Goal: Information Seeking & Learning: Learn about a topic

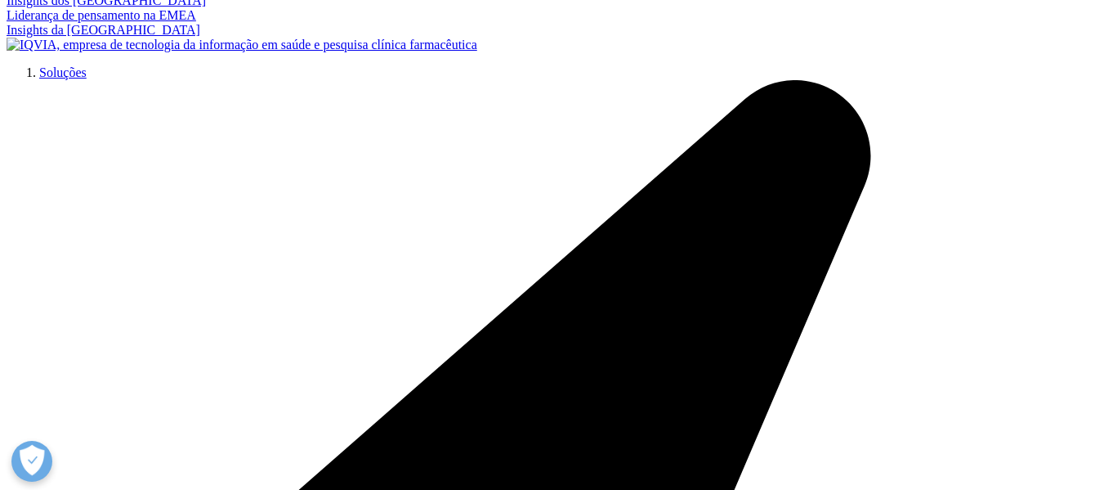
scroll to position [3578, 0]
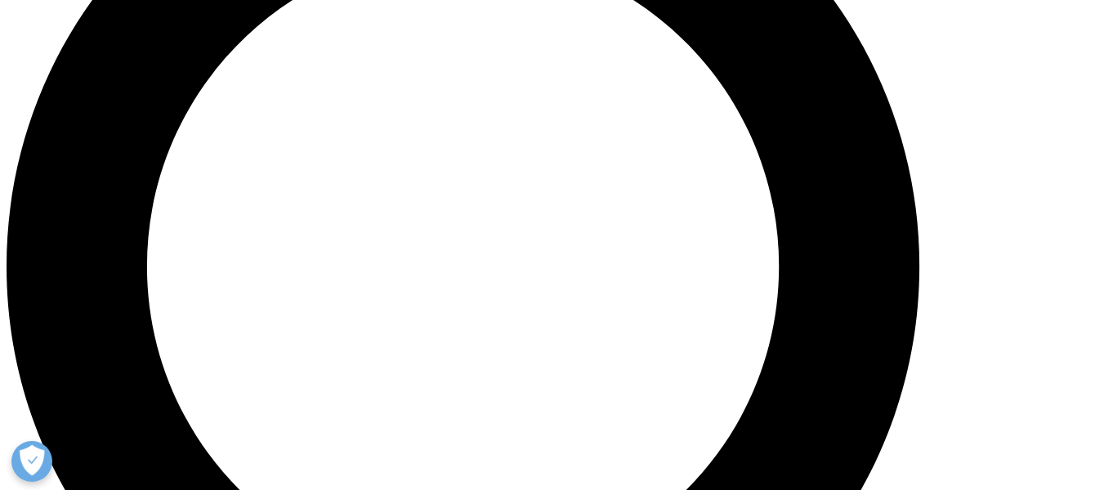
scroll to position [1309, 0]
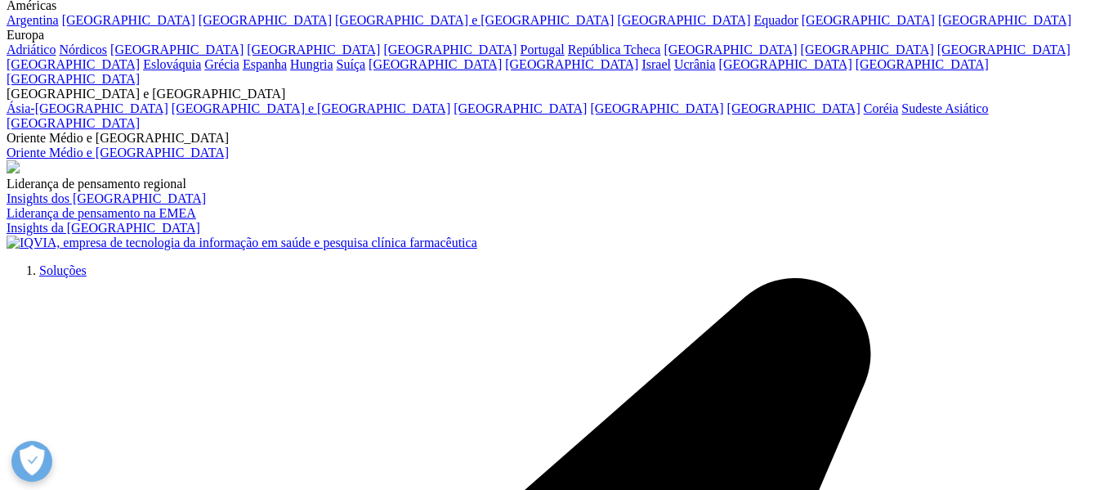
scroll to position [3442, 0]
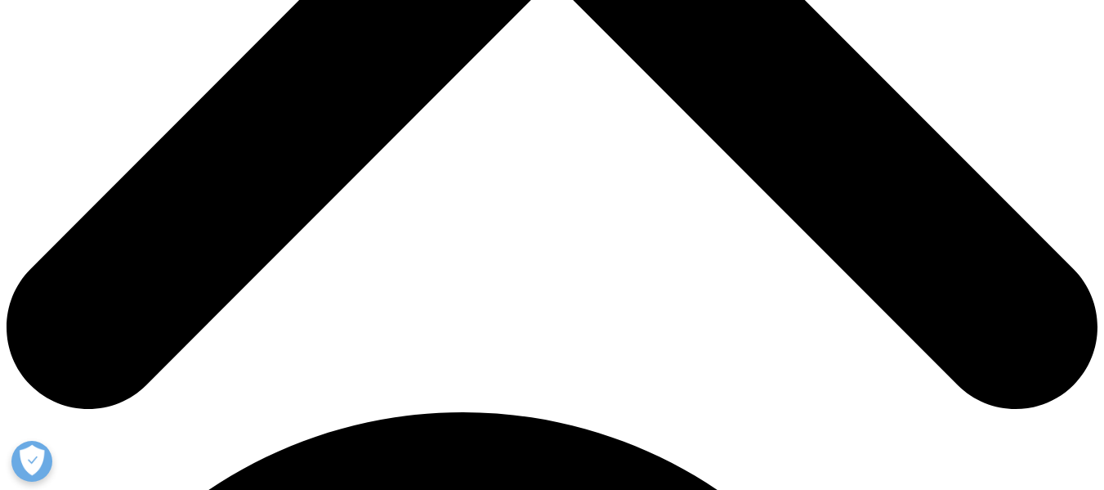
scroll to position [736, 0]
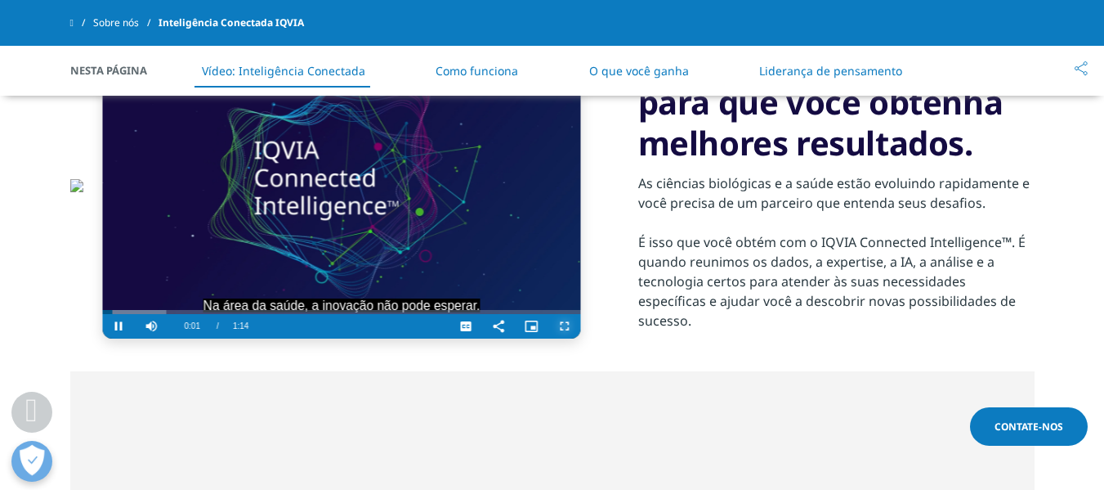
click at [566, 326] on span "Video Player" at bounding box center [564, 326] width 33 height 0
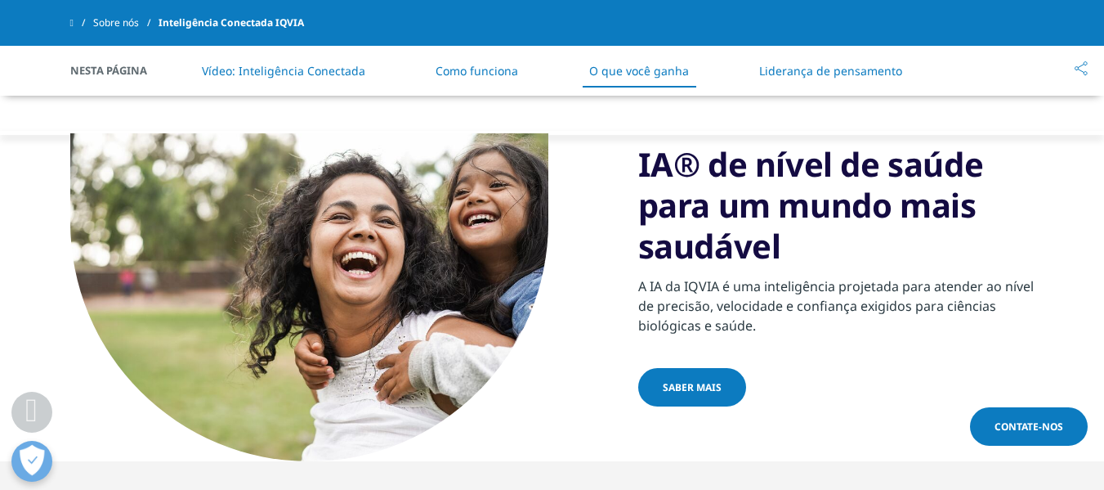
scroll to position [1854, 0]
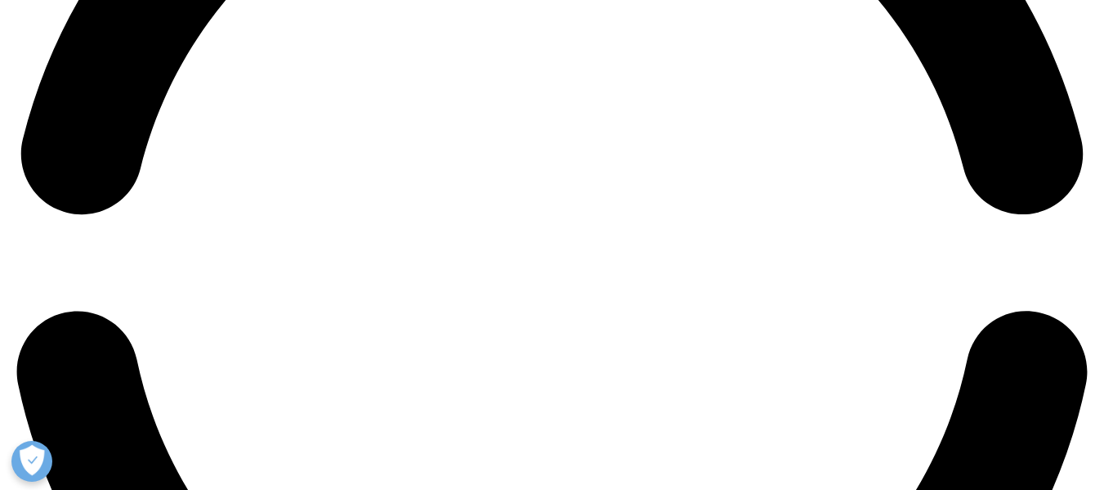
scroll to position [2493, 0]
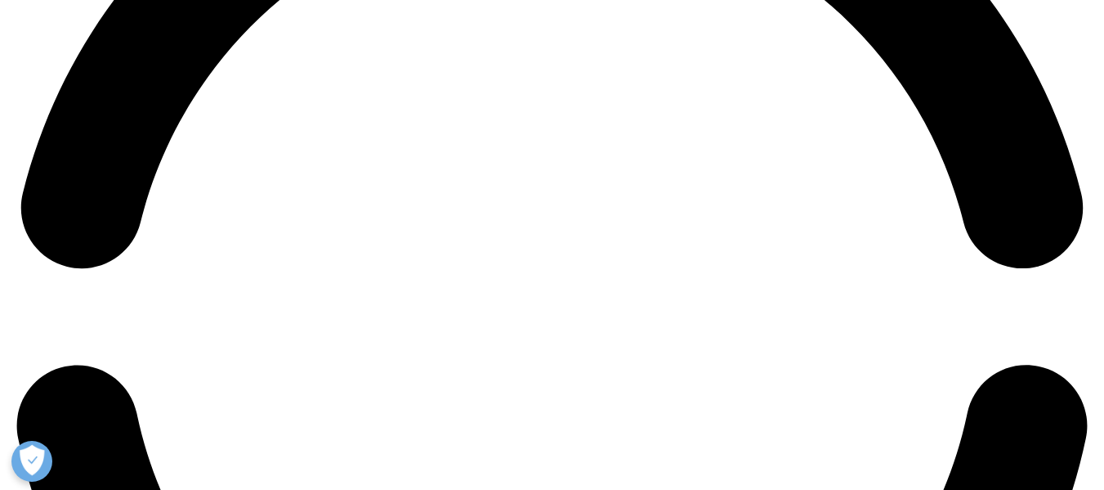
drag, startPoint x: 1115, startPoint y: 143, endPoint x: 1085, endPoint y: 338, distance: 196.9
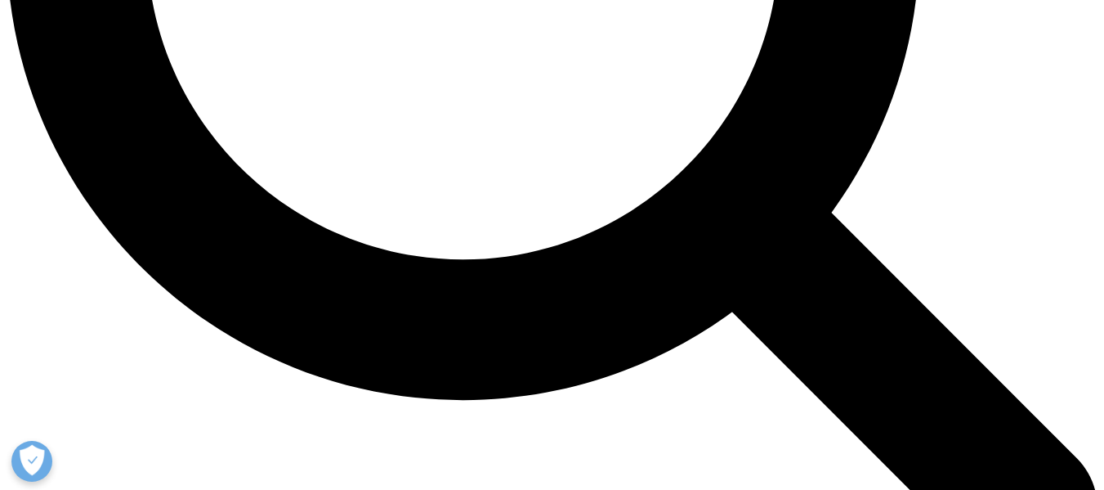
scroll to position [1622, 0]
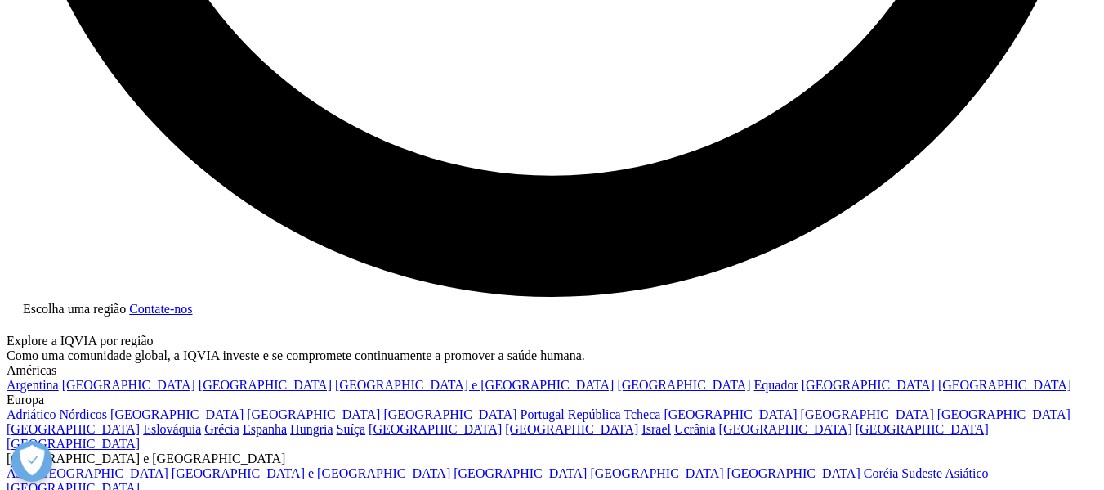
drag, startPoint x: 1112, startPoint y: 41, endPoint x: 1111, endPoint y: 316, distance: 275.4
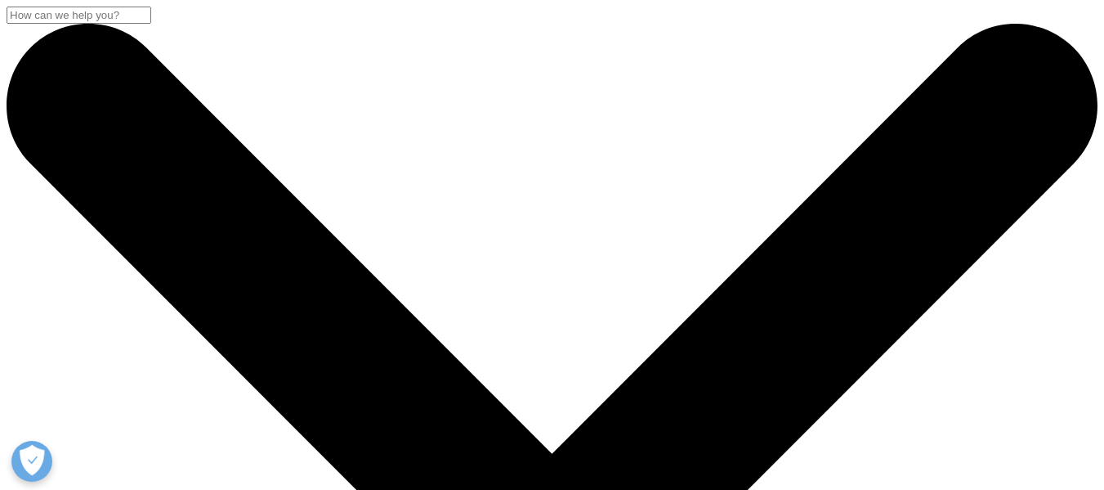
drag, startPoint x: 1116, startPoint y: 46, endPoint x: 946, endPoint y: -34, distance: 187.6
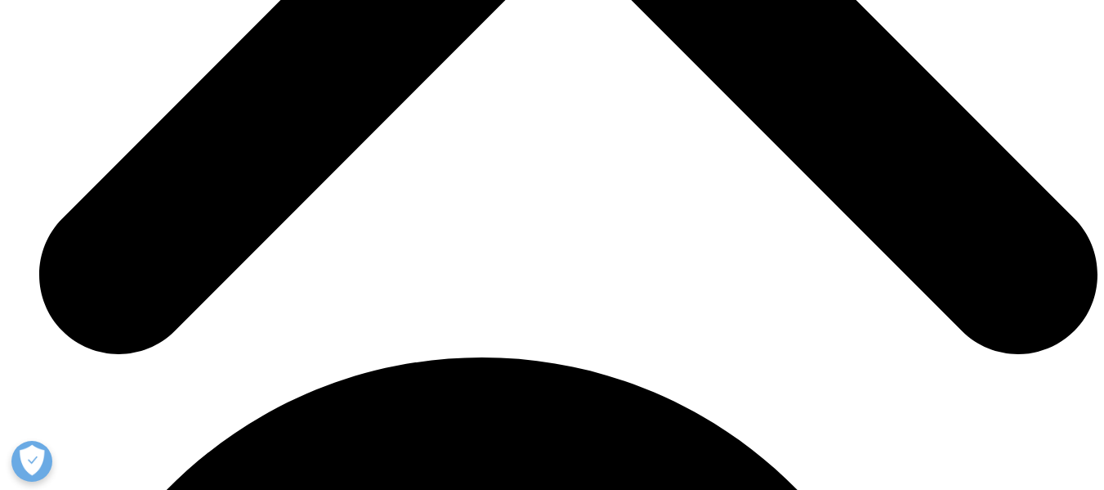
scroll to position [5573, 0]
